Goal: Check status: Check status

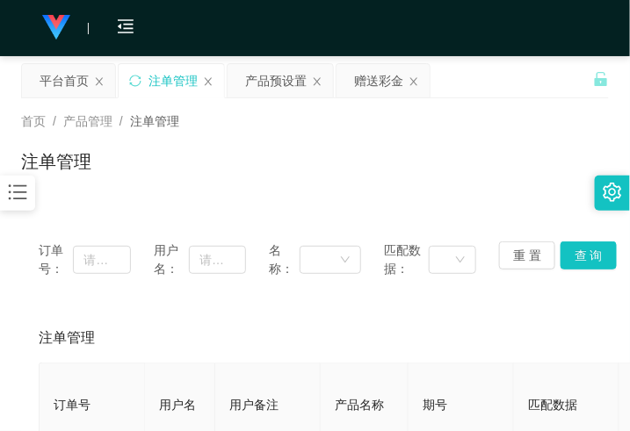
drag, startPoint x: 29, startPoint y: 272, endPoint x: 0, endPoint y: 272, distance: 29.0
click at [25, 272] on div "订单号： 用户名： 名称： 匹配数据： 重 置 查 询" at bounding box center [314, 260] width 587 height 72
click at [269, 89] on div "产品预设置" at bounding box center [275, 80] width 61 height 33
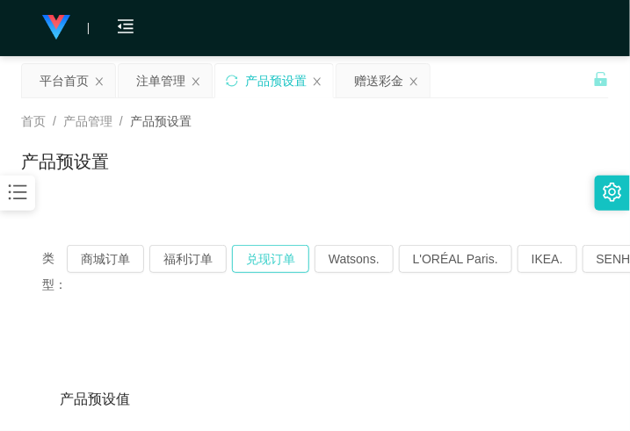
click at [263, 255] on button "兑现订单" at bounding box center [270, 259] width 77 height 28
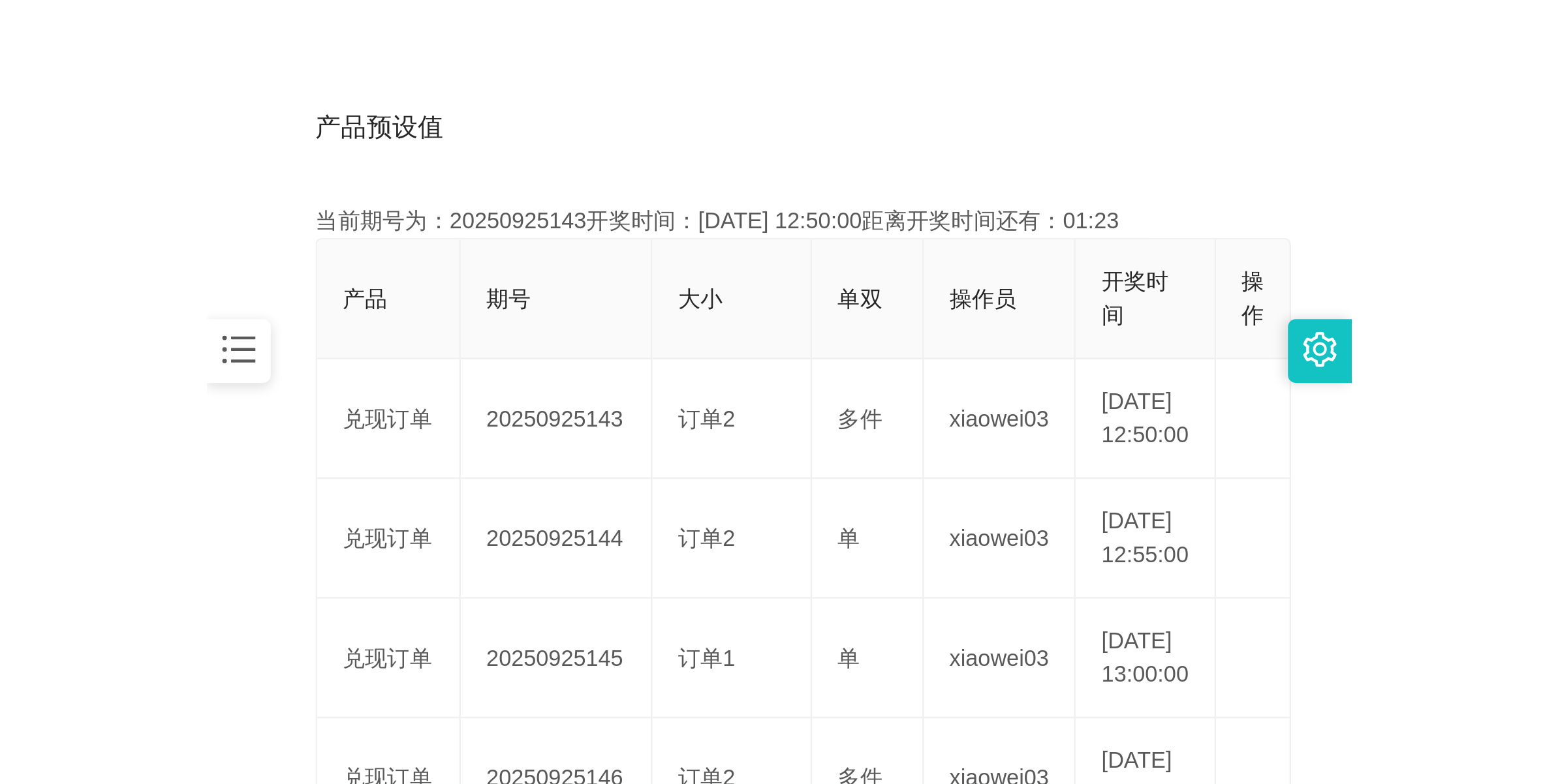
scroll to position [326, 0]
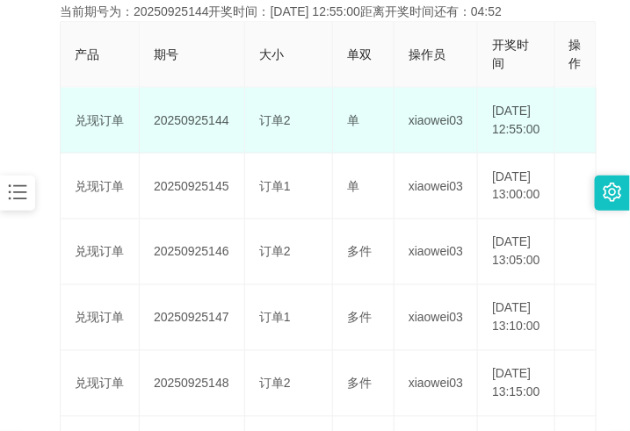
click at [185, 130] on td "20250925144" at bounding box center [192, 121] width 105 height 66
copy td "20250925144"
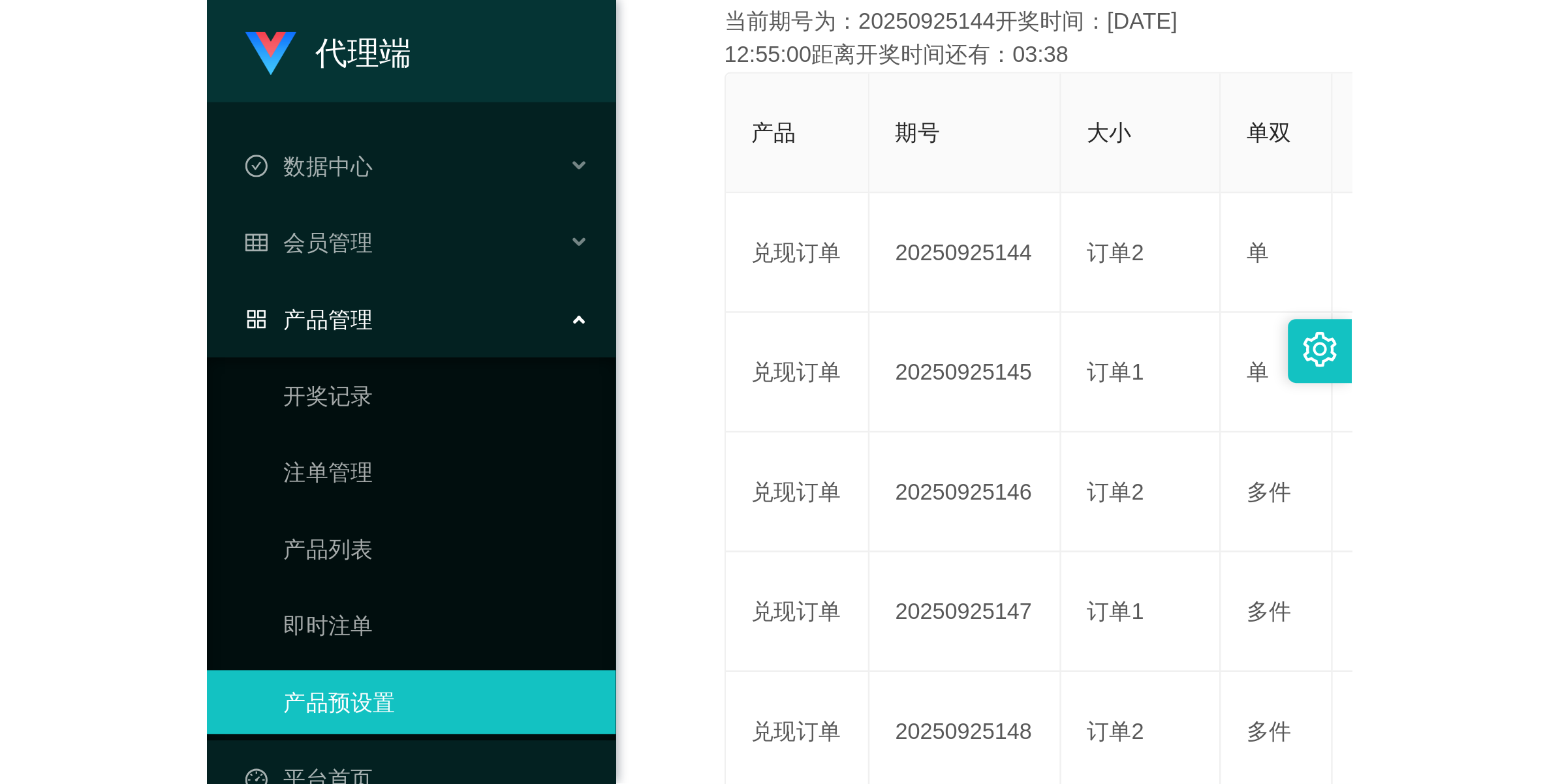
scroll to position [47, 0]
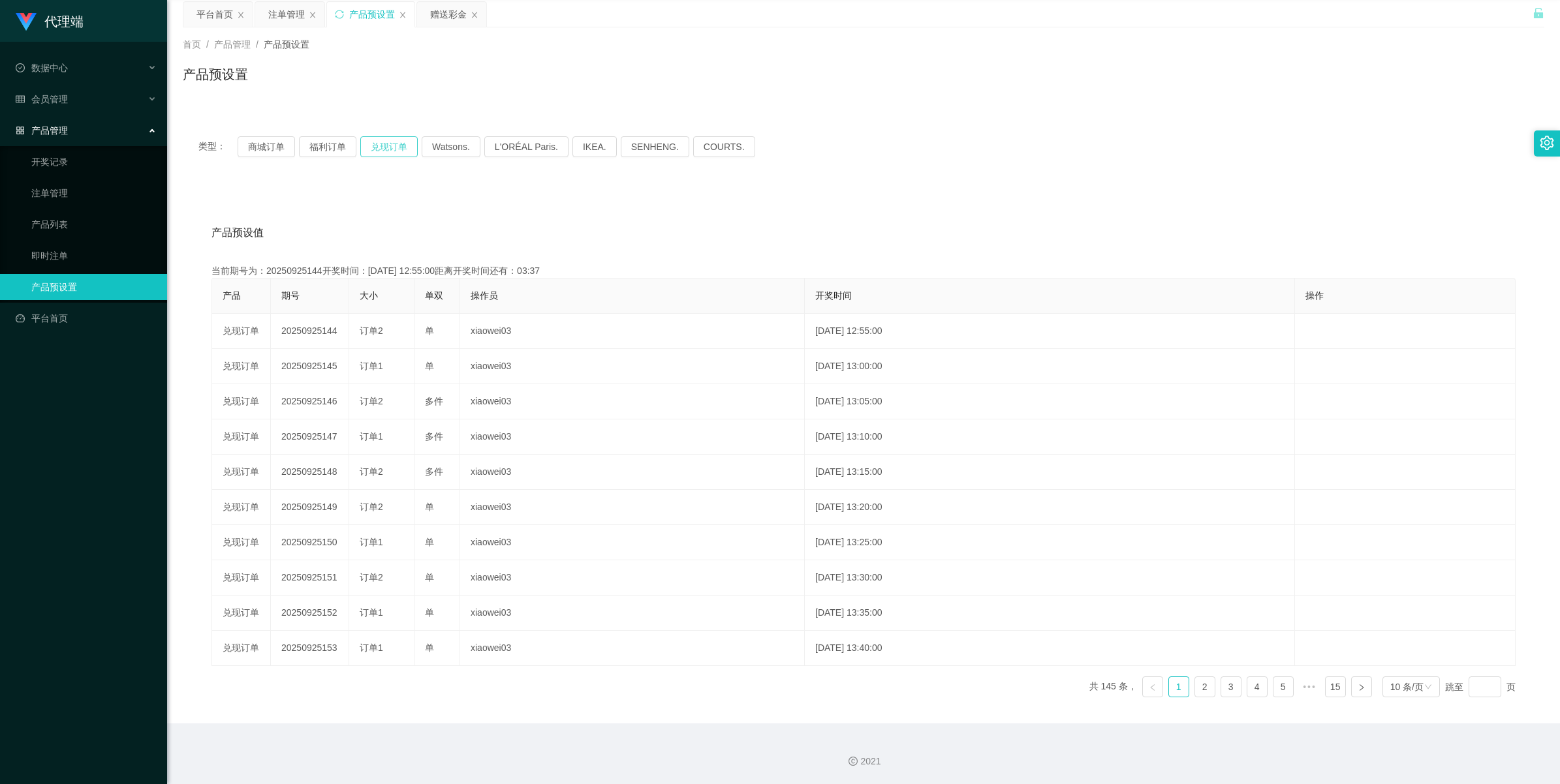
click at [377, 143] on button "兑现订单" at bounding box center [389, 147] width 57 height 21
click at [285, 15] on div "注单管理" at bounding box center [286, 14] width 36 height 25
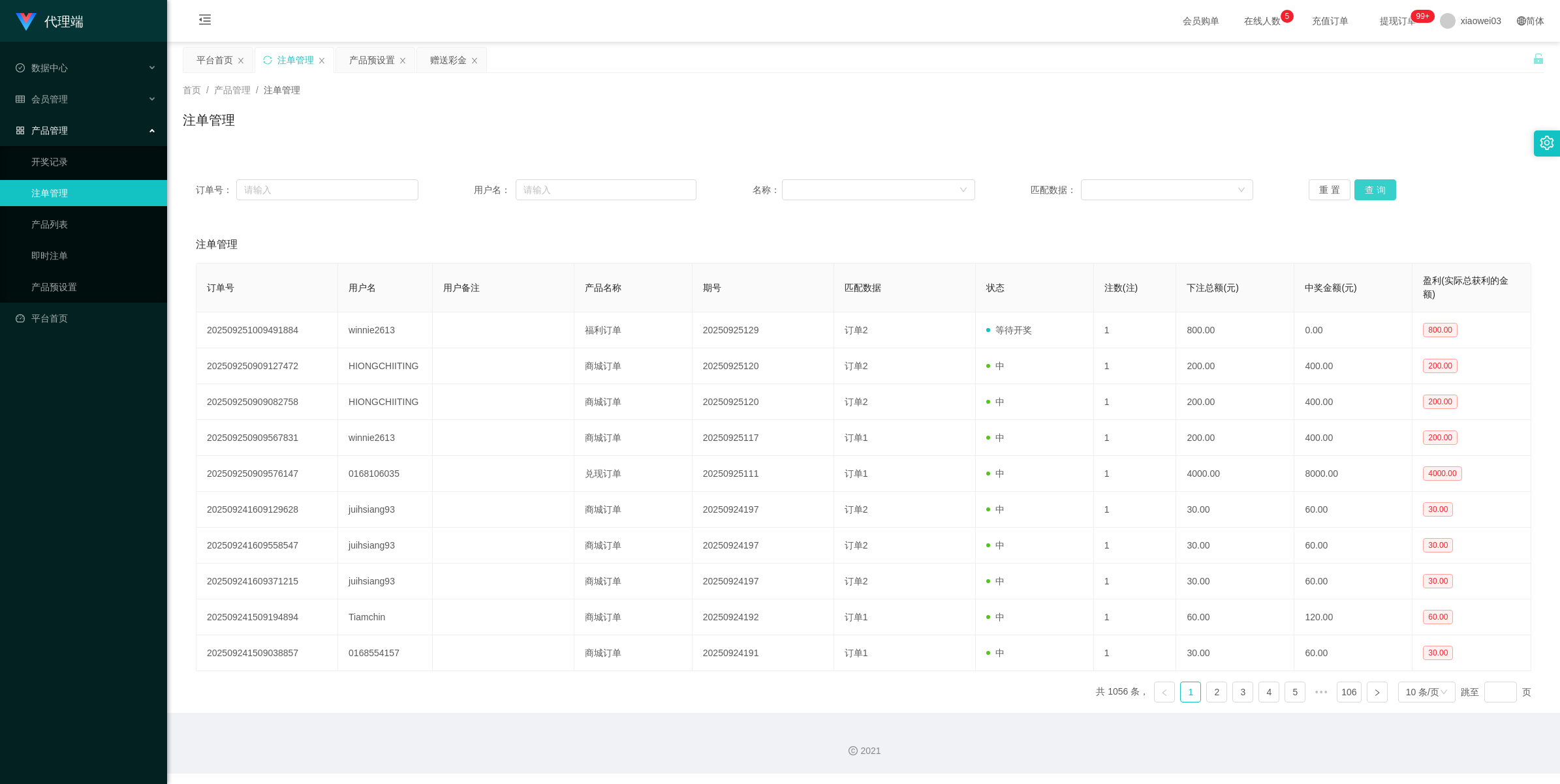
click at [467, 187] on button "查 询" at bounding box center [1375, 189] width 42 height 21
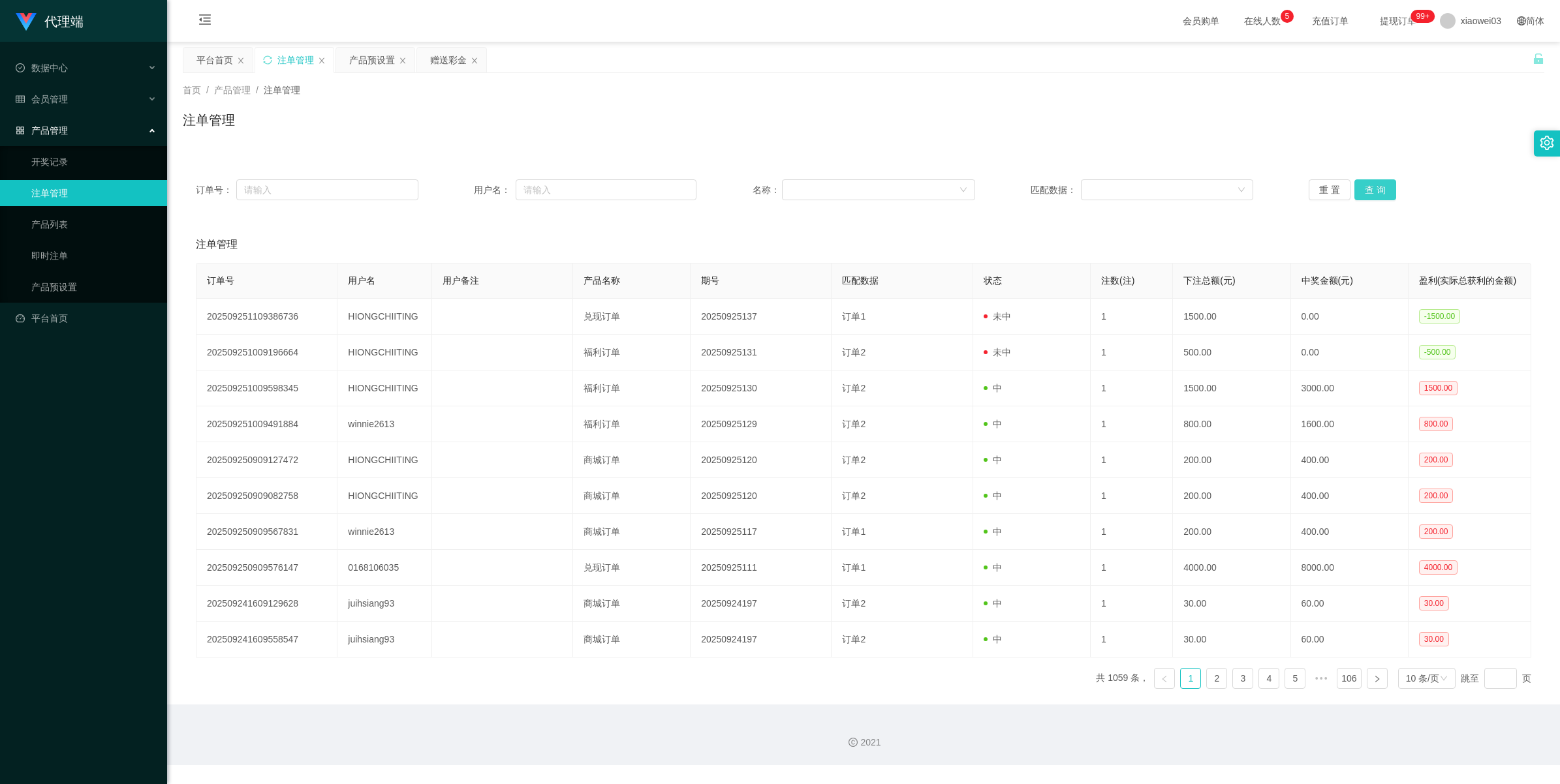
click at [467, 187] on button "查 询" at bounding box center [1375, 189] width 42 height 21
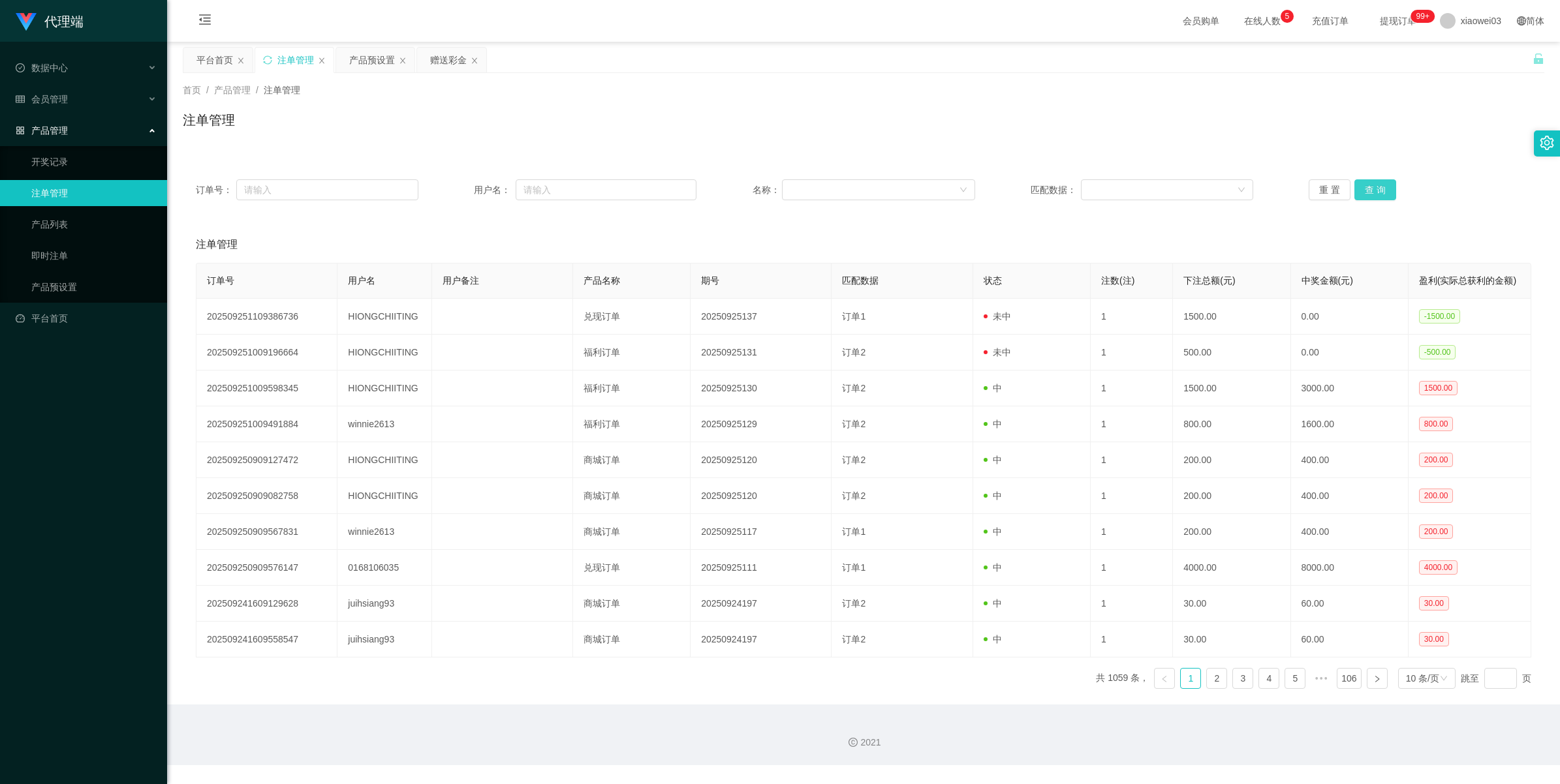
click at [467, 187] on button "查 询" at bounding box center [1375, 189] width 42 height 21
click at [467, 186] on button "查 询" at bounding box center [1375, 189] width 42 height 21
click at [467, 185] on button "查 询" at bounding box center [1375, 189] width 42 height 21
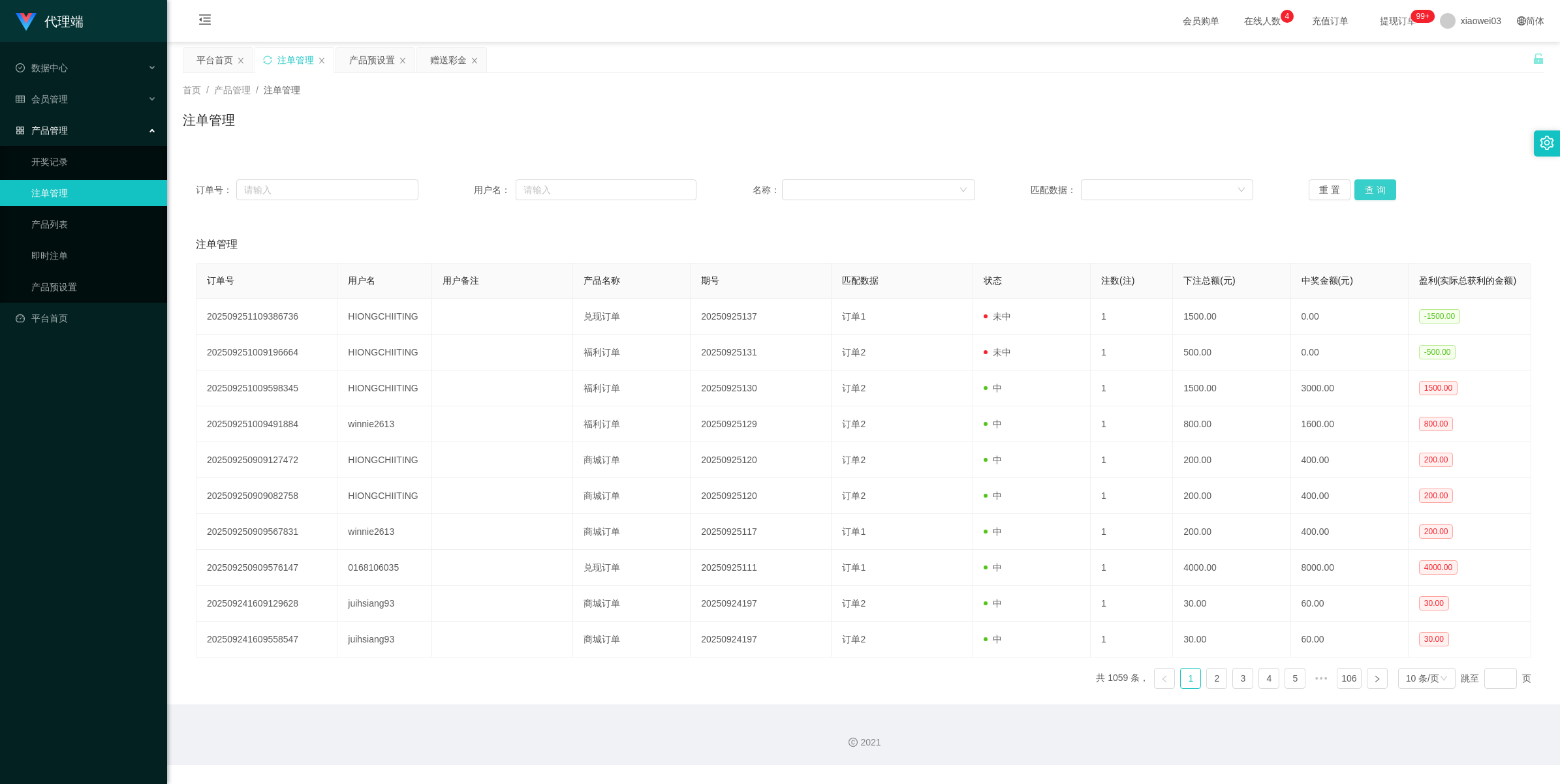
click at [467, 187] on button "查 询" at bounding box center [1375, 189] width 42 height 21
click at [467, 197] on button "查 询" at bounding box center [1375, 189] width 42 height 21
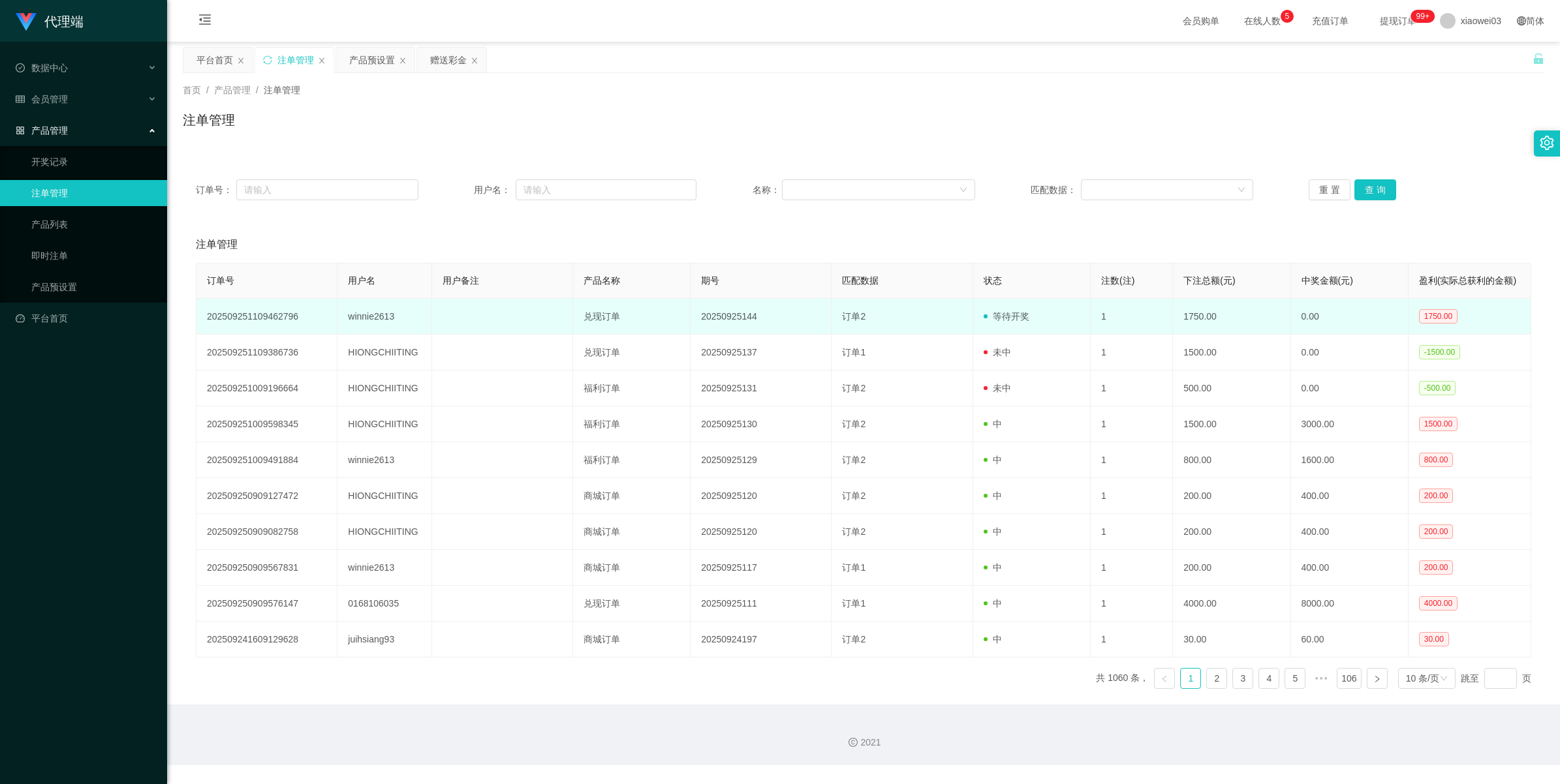
click at [467, 317] on td "20250925144" at bounding box center [761, 317] width 141 height 36
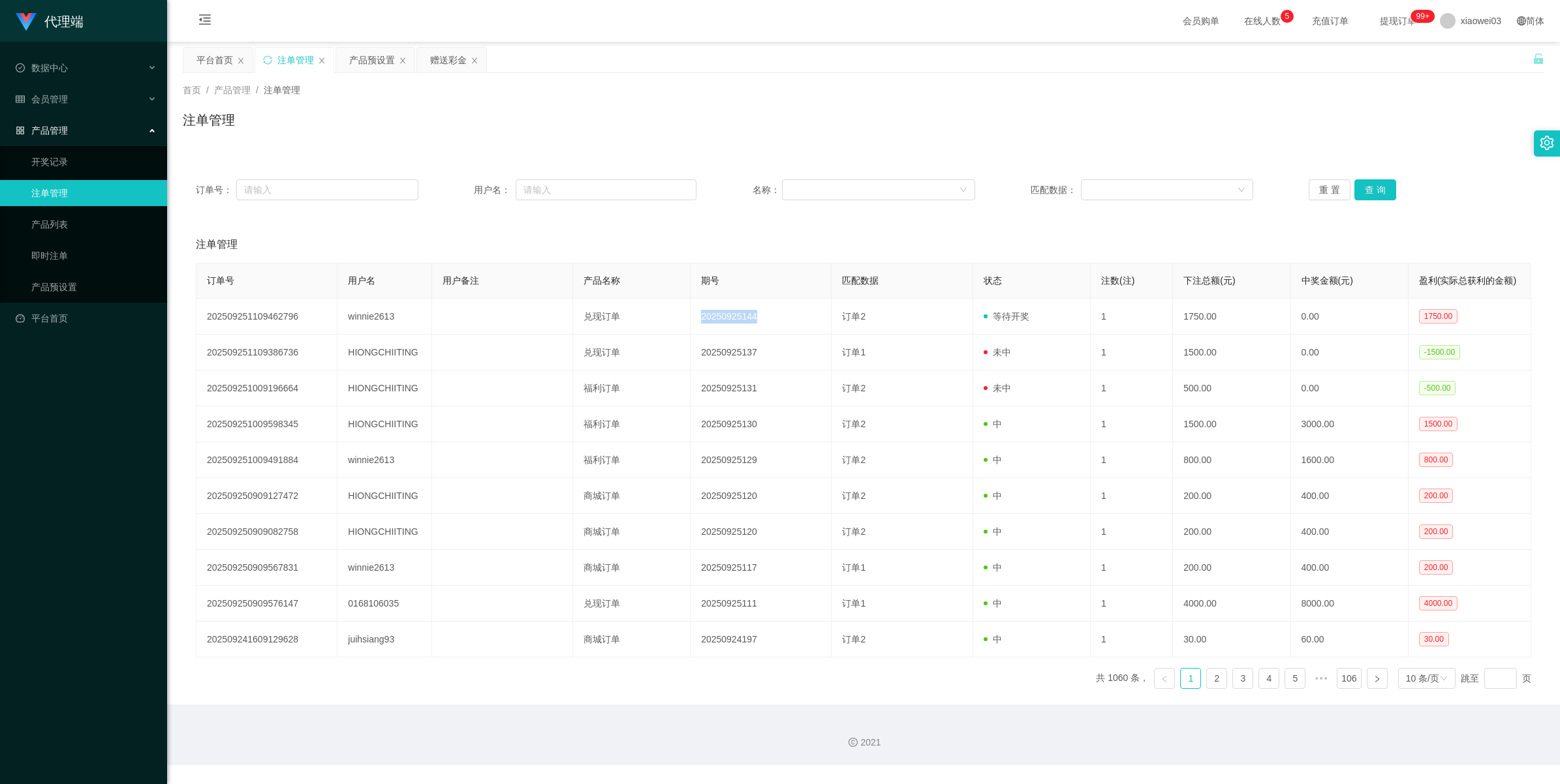
copy td "20250925144"
click at [467, 194] on button "查 询" at bounding box center [1375, 189] width 42 height 21
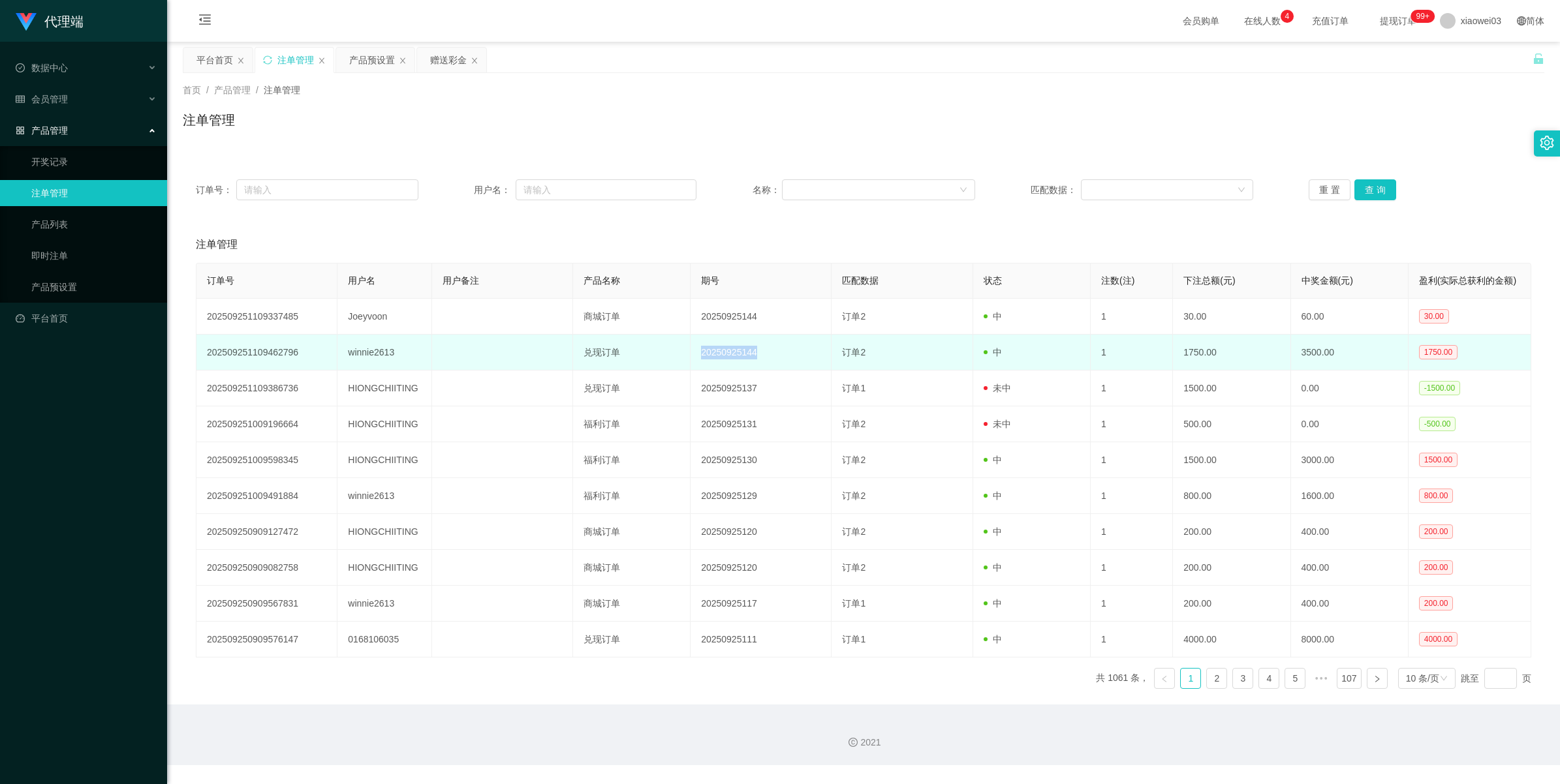
click at [467, 320] on td "20250925144" at bounding box center [761, 352] width 141 height 36
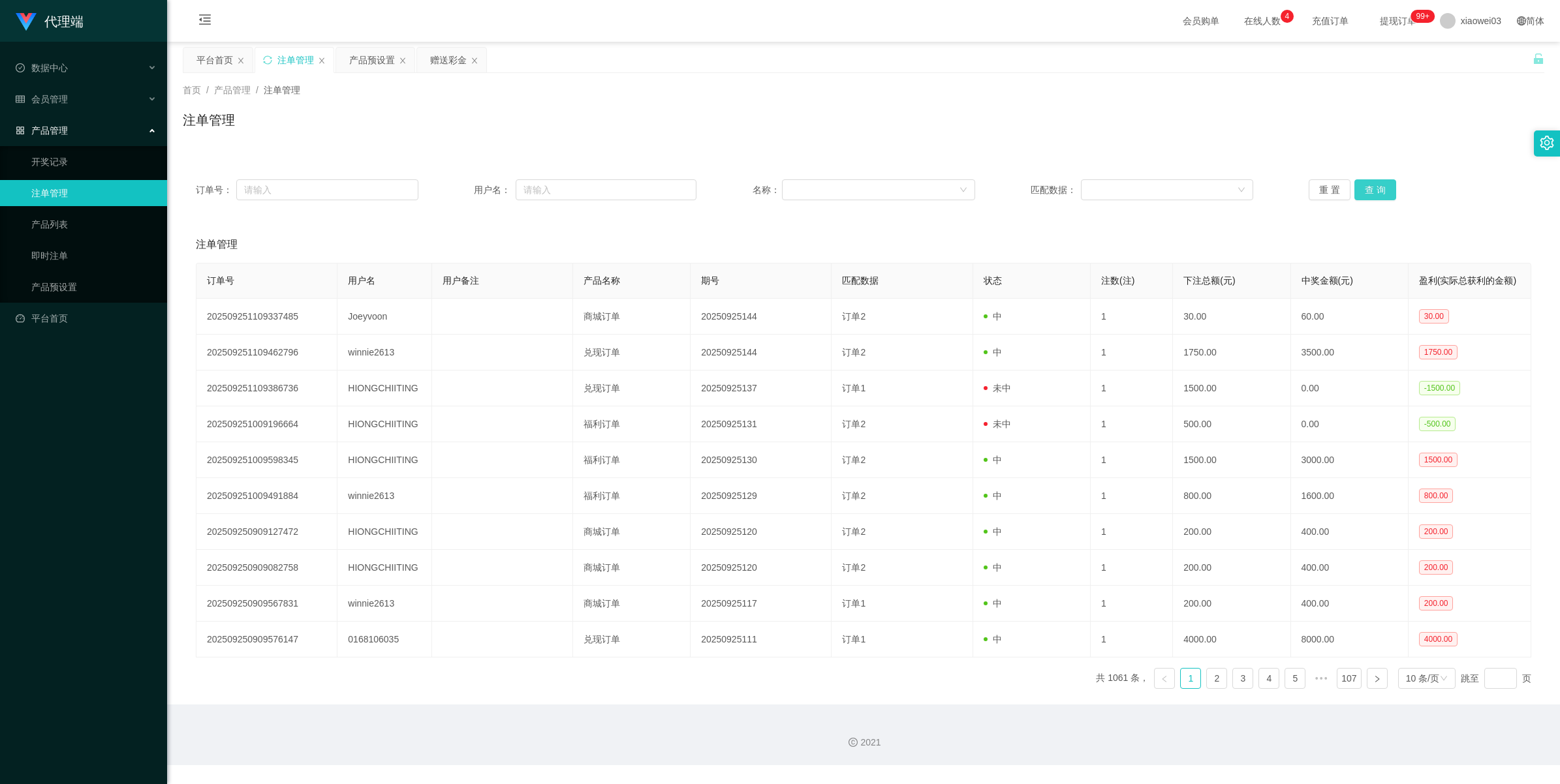
click at [467, 190] on button "查 询" at bounding box center [1375, 189] width 42 height 21
click at [467, 184] on button "查 询" at bounding box center [1375, 189] width 42 height 21
click at [467, 186] on button "查 询" at bounding box center [1375, 189] width 42 height 21
click at [467, 186] on div "重 置 查 询" at bounding box center [1420, 189] width 222 height 21
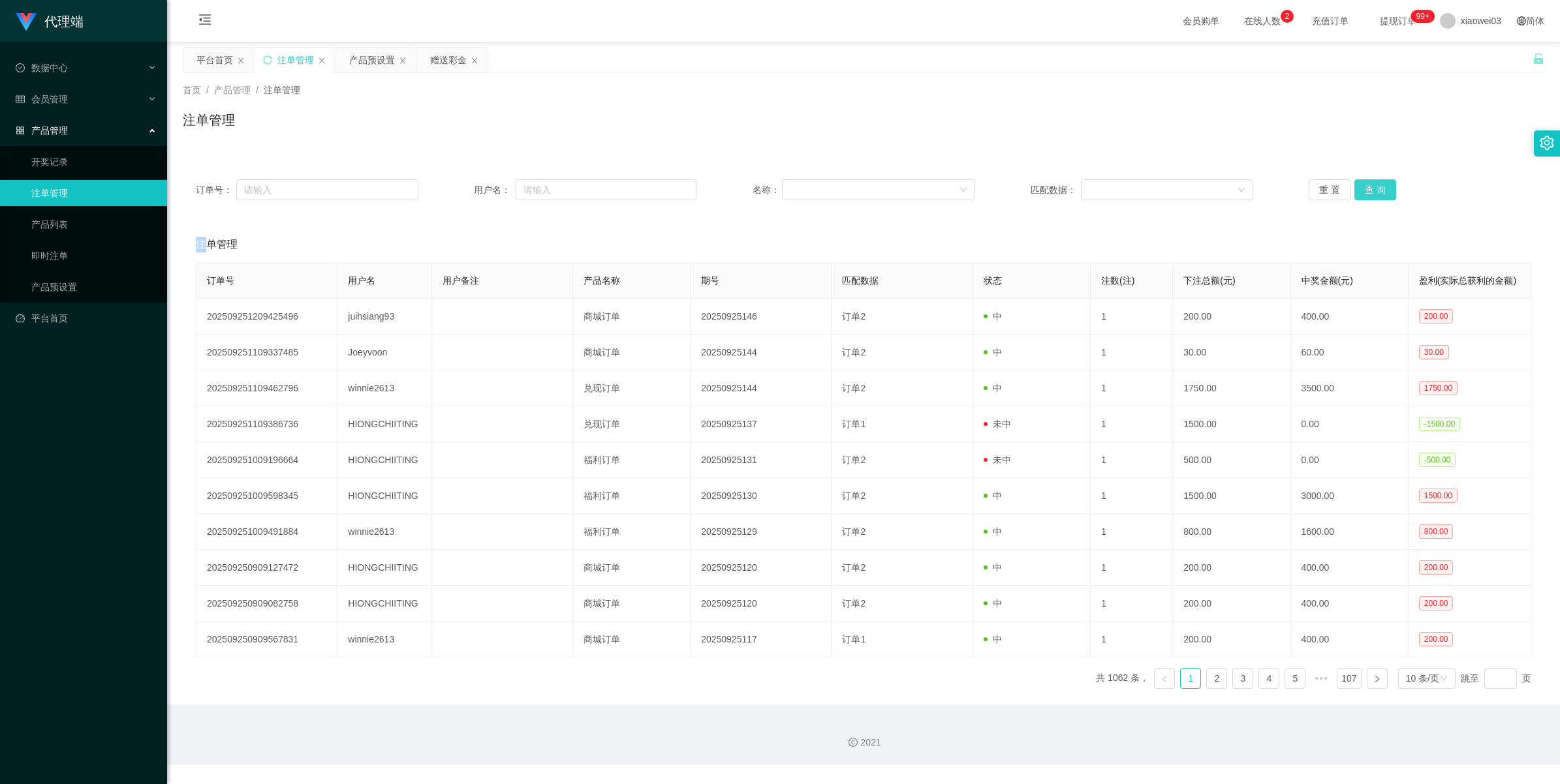
click at [467, 186] on button "查 询" at bounding box center [1375, 189] width 42 height 21
click at [467, 186] on div "重 置 查 询" at bounding box center [1420, 189] width 222 height 21
click at [467, 186] on button "查 询" at bounding box center [1375, 189] width 42 height 21
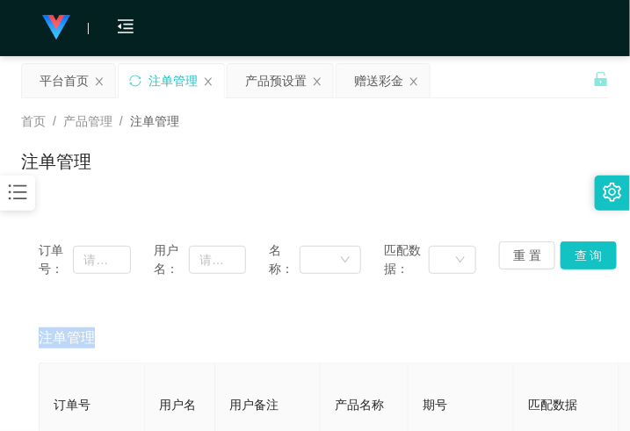
click at [58, 338] on span "注单管理" at bounding box center [67, 338] width 56 height 21
click at [64, 77] on div "平台首页" at bounding box center [64, 80] width 49 height 33
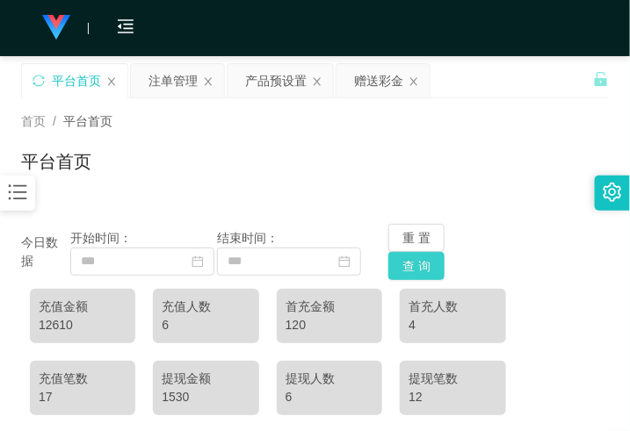
click at [414, 261] on button "查 询" at bounding box center [416, 266] width 56 height 28
click at [417, 231] on button "重 置" at bounding box center [416, 238] width 56 height 28
click at [182, 88] on div "注单管理" at bounding box center [172, 80] width 49 height 33
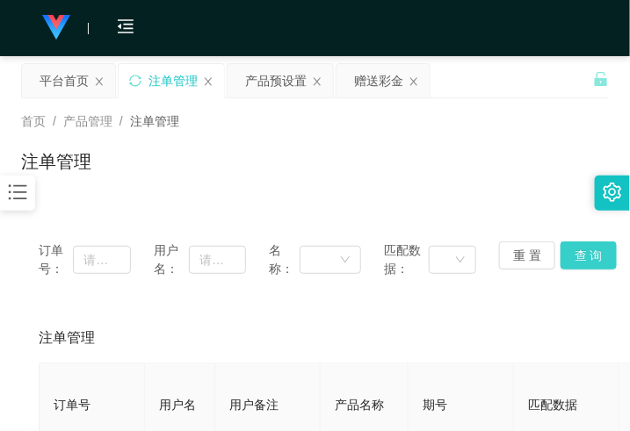
click at [573, 253] on button "查 询" at bounding box center [588, 255] width 56 height 28
